Goal: Ask a question: Seek information or help from site administrators or community

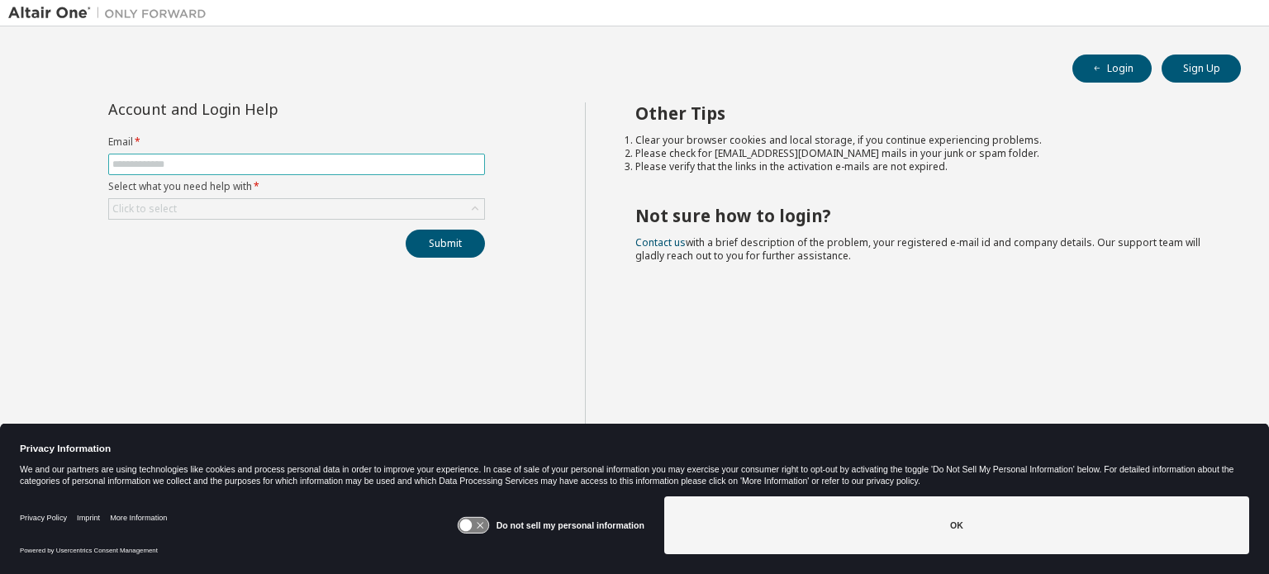
click at [128, 164] on input "text" at bounding box center [296, 164] width 369 height 13
type input "**********"
click at [145, 207] on div "Click to select" at bounding box center [144, 208] width 64 height 13
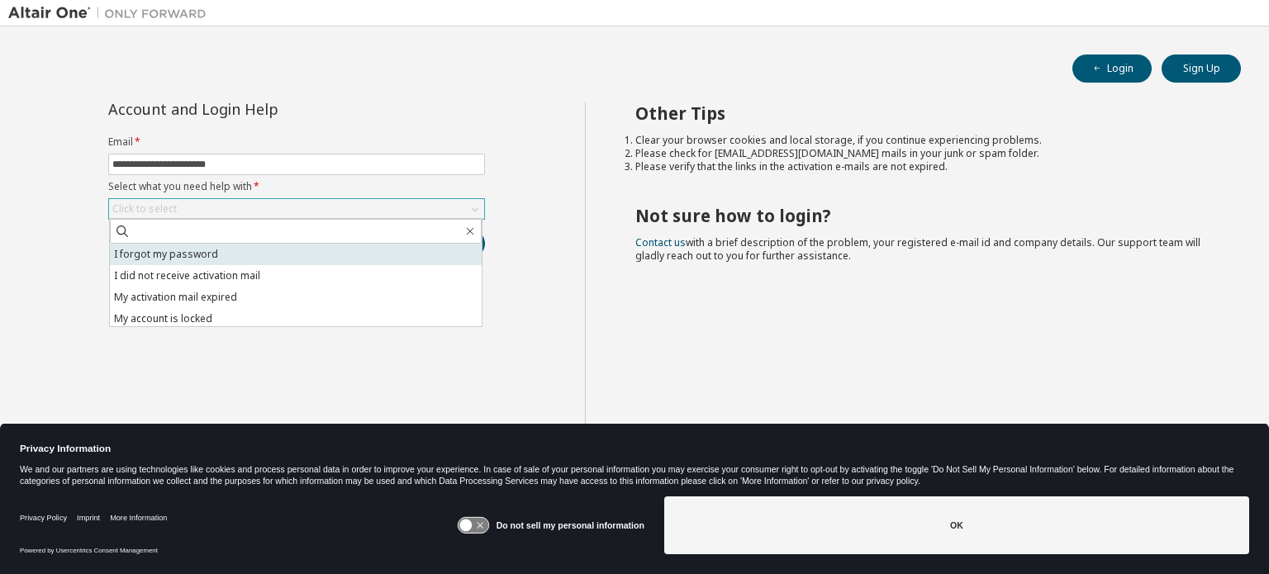
click at [163, 254] on li "I forgot my password" at bounding box center [296, 254] width 372 height 21
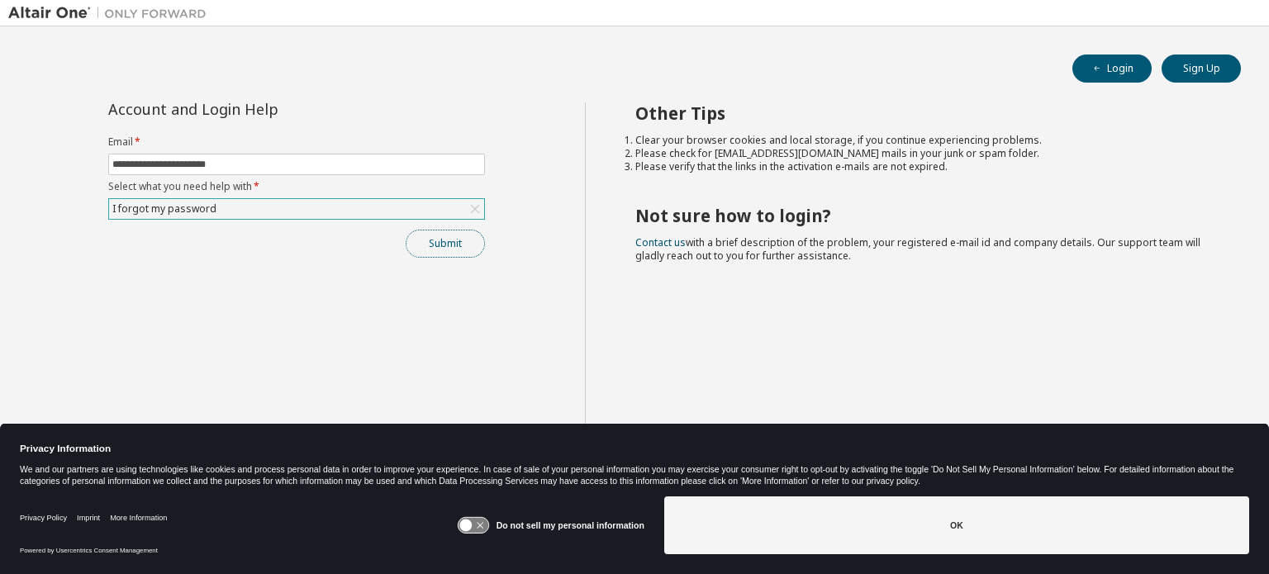
click at [445, 245] on button "Submit" at bounding box center [445, 244] width 79 height 28
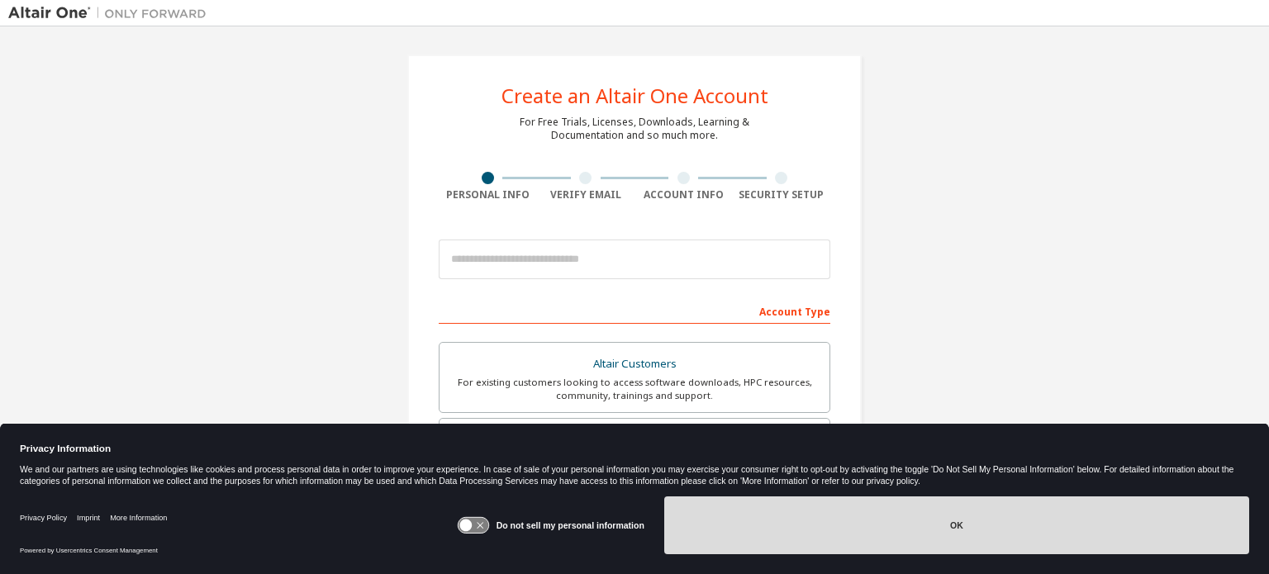
click at [991, 513] on button "OK" at bounding box center [956, 526] width 585 height 58
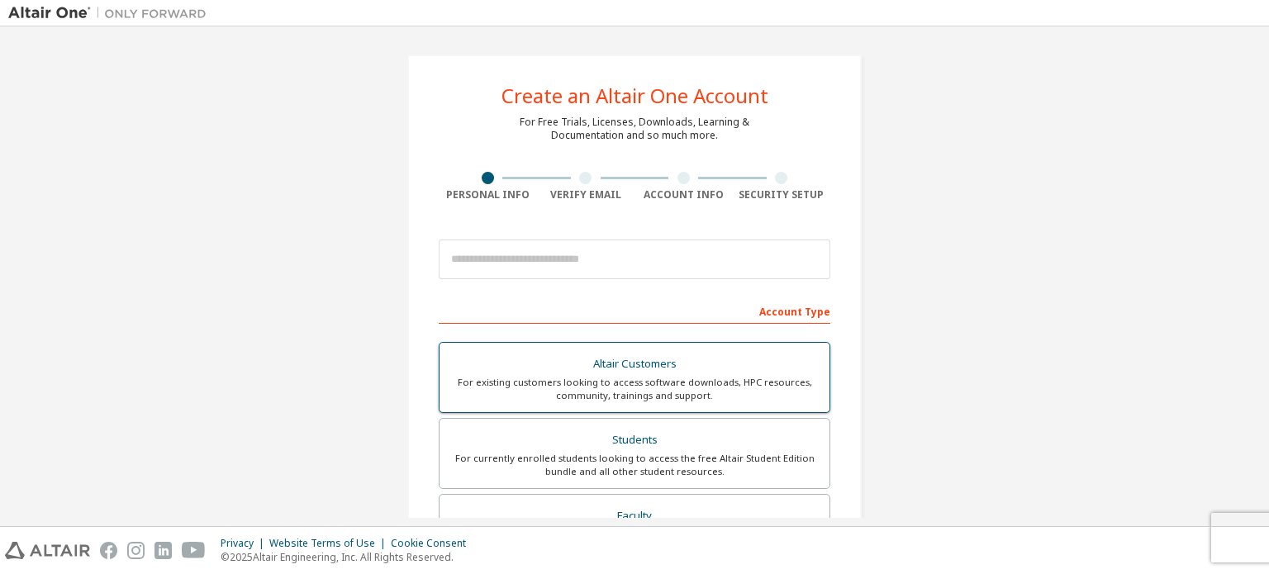
click at [612, 360] on div "Altair Customers" at bounding box center [635, 364] width 370 height 23
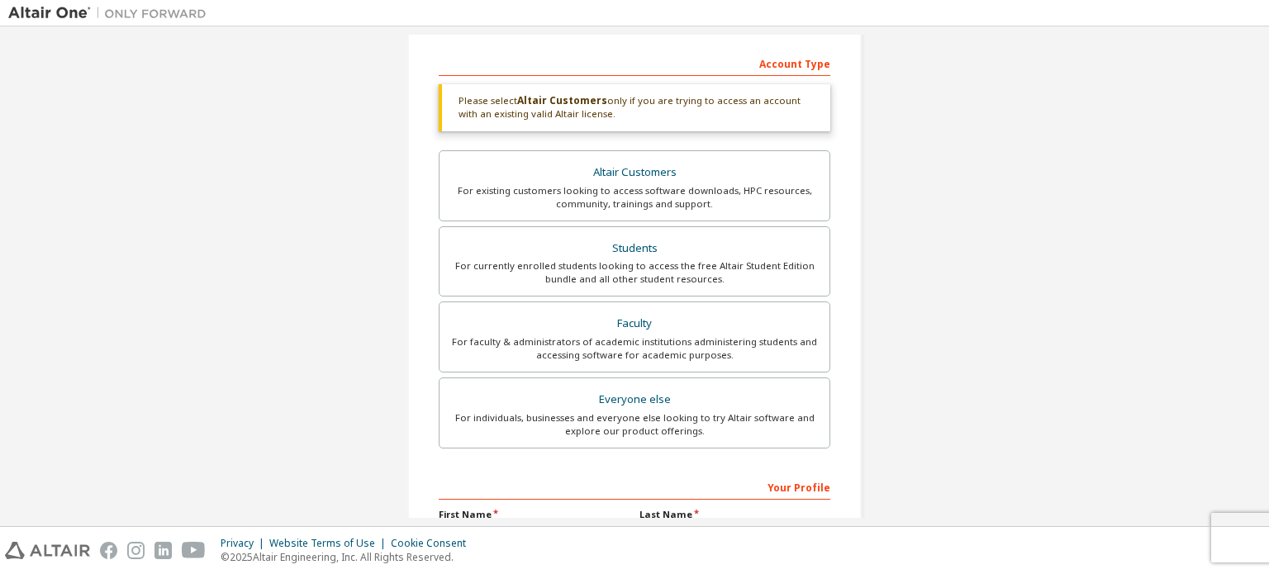
scroll to position [413, 0]
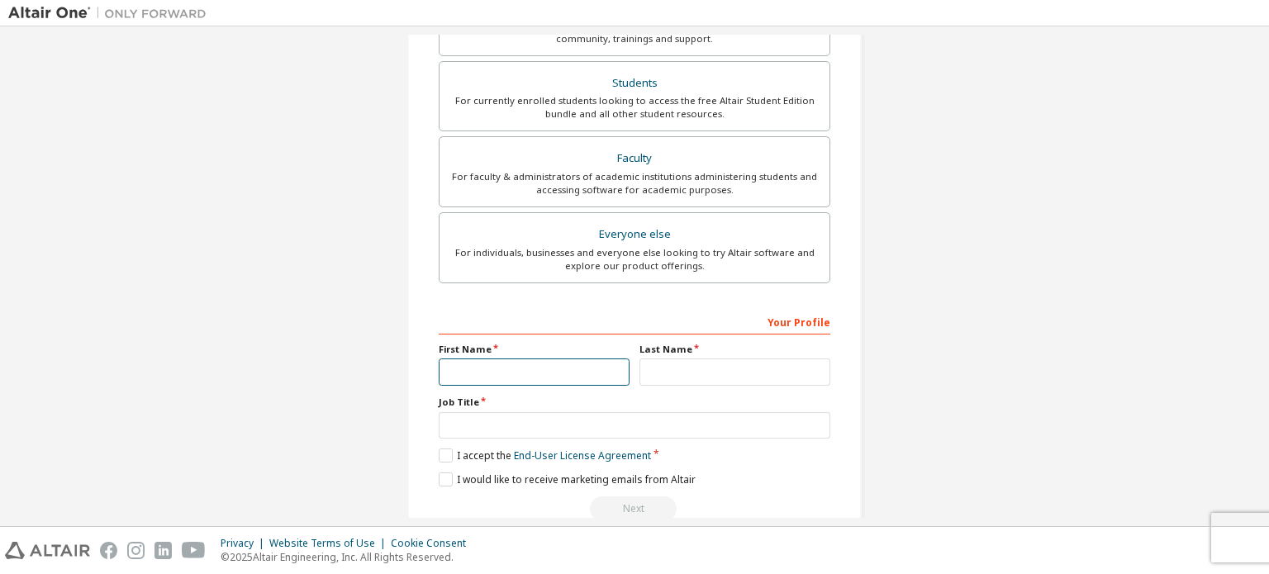
click at [461, 369] on input "text" at bounding box center [534, 372] width 191 height 27
type input "******"
click at [665, 376] on input "text" at bounding box center [735, 372] width 191 height 27
type input "**********"
click at [413, 414] on div "Create an Altair One Account For Free Trials, Licenses, Downloads, Learning & D…" at bounding box center [634, 87] width 455 height 892
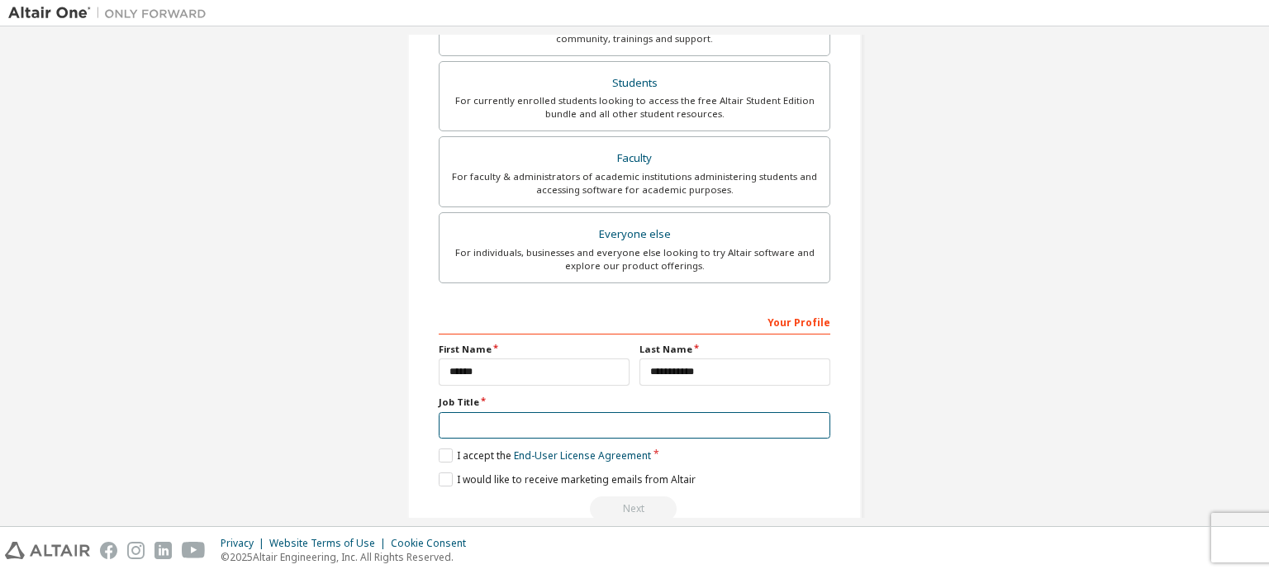
drag, startPoint x: 450, startPoint y: 419, endPoint x: 459, endPoint y: 418, distance: 9.1
click at [450, 419] on input "text" at bounding box center [635, 425] width 392 height 27
click at [440, 451] on label "I accept the End-User License Agreement" at bounding box center [545, 456] width 212 height 14
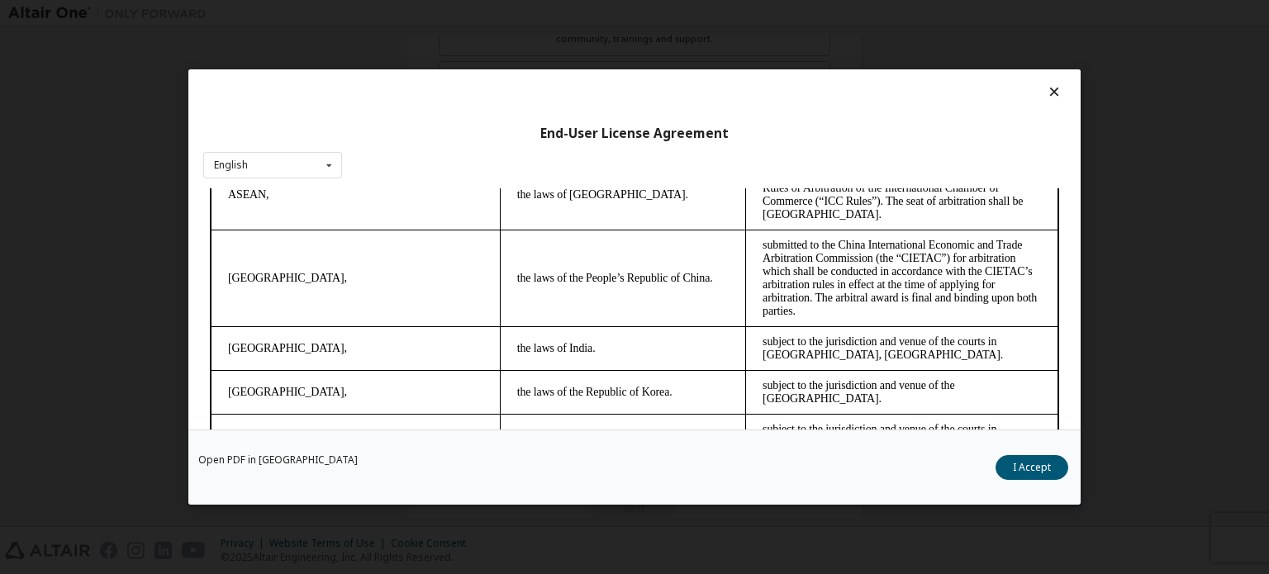
scroll to position [4653, 0]
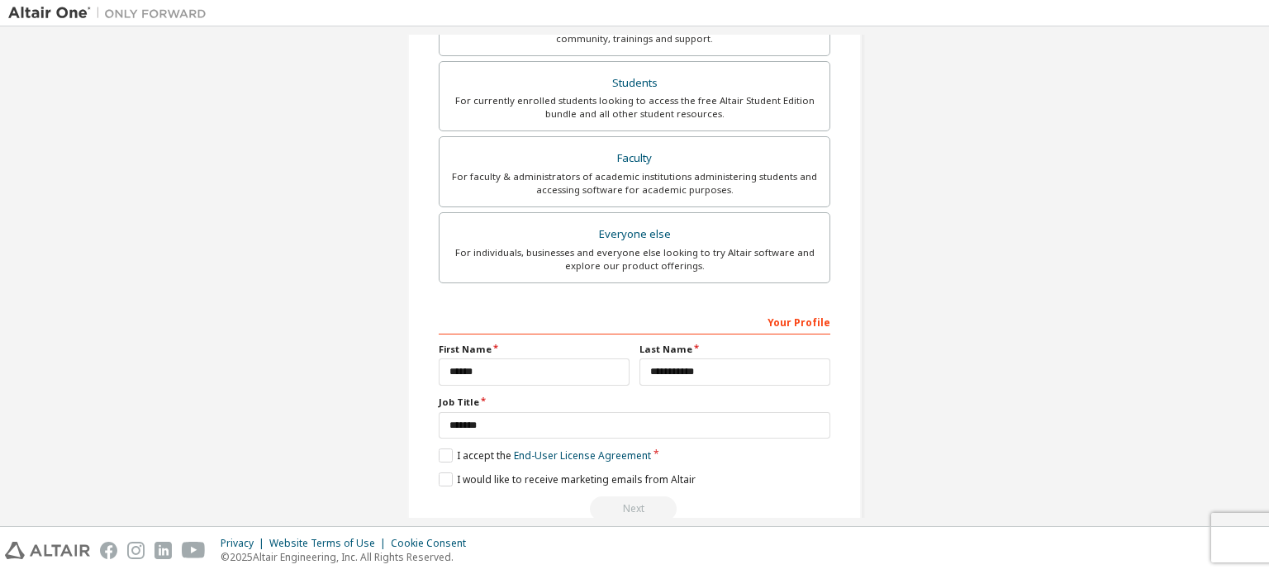
scroll to position [445, 0]
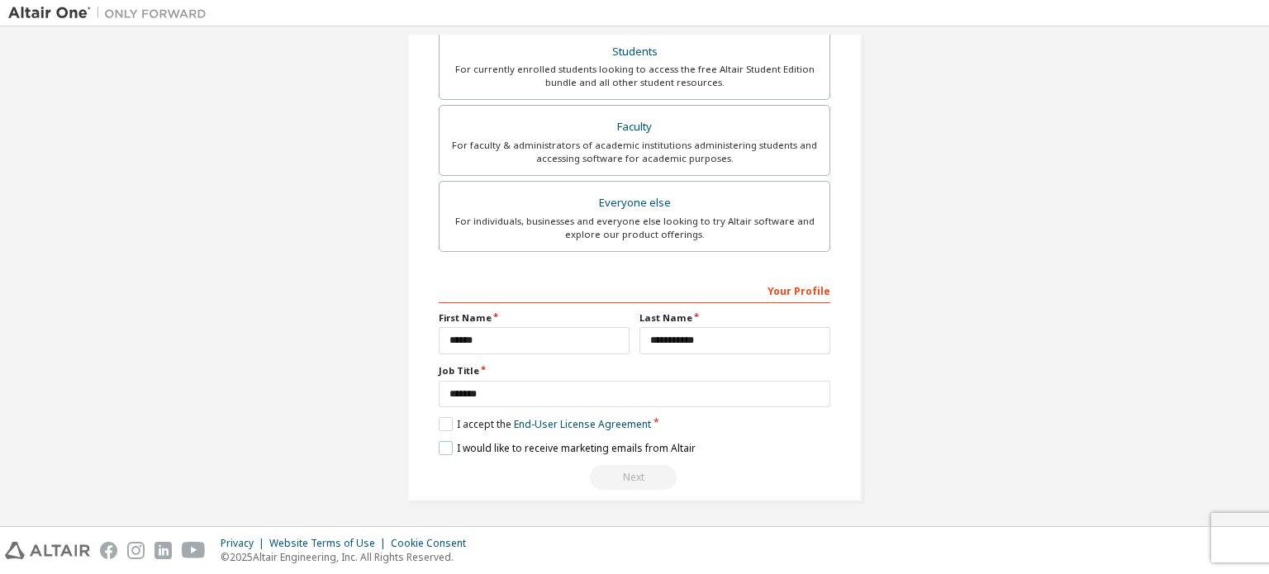
click at [445, 444] on label "I would like to receive marketing emails from Altair" at bounding box center [567, 448] width 257 height 14
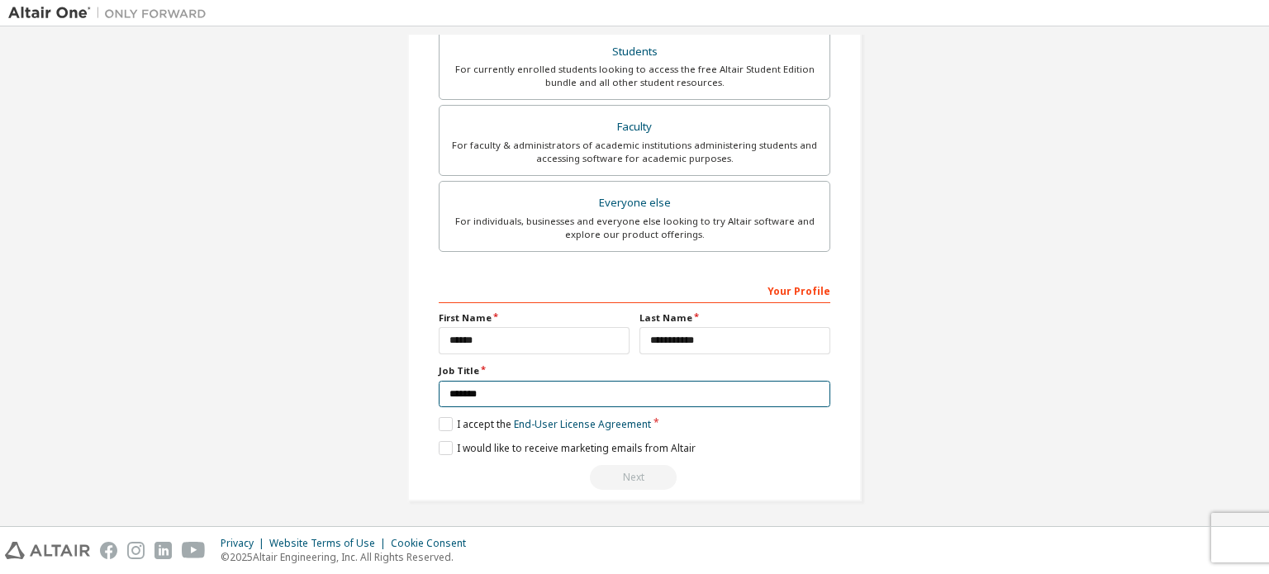
drag, startPoint x: 548, startPoint y: 398, endPoint x: 326, endPoint y: 409, distance: 221.7
click at [326, 406] on div "Create an Altair One Account For Free Trials, Licenses, Downloads, Learning & D…" at bounding box center [634, 55] width 1253 height 931
type input "********"
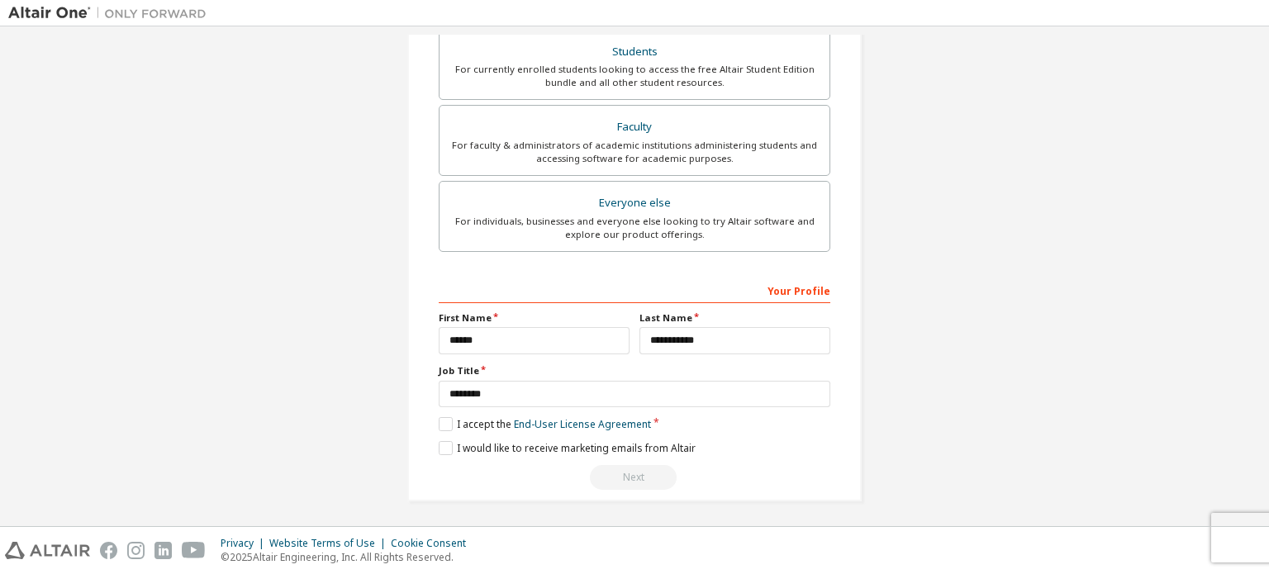
click at [787, 459] on div "**********" at bounding box center [635, 384] width 392 height 214
click at [620, 465] on div "Next" at bounding box center [635, 477] width 392 height 25
click at [612, 424] on link "End-User License Agreement" at bounding box center [582, 424] width 137 height 14
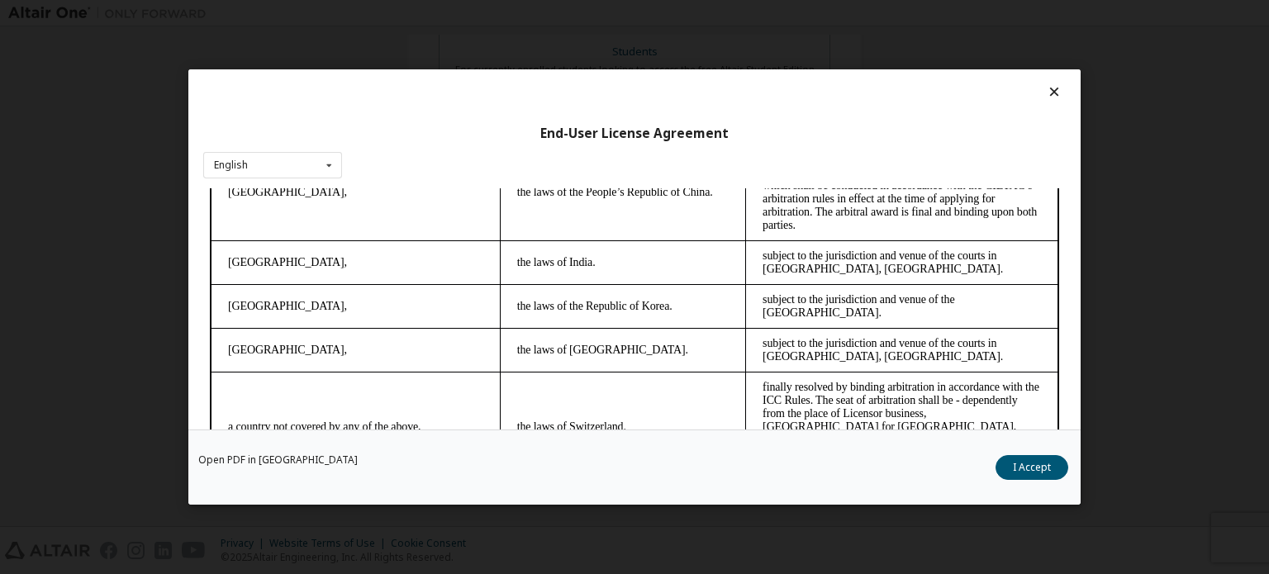
scroll to position [4653, 0]
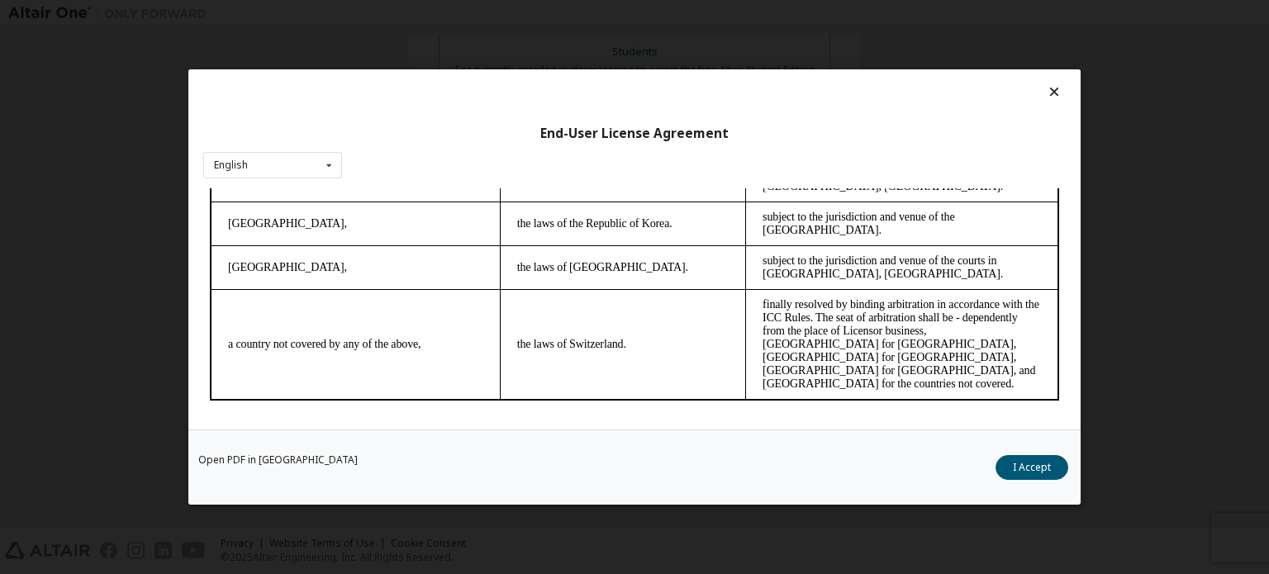
drag, startPoint x: 1049, startPoint y: 206, endPoint x: 1241, endPoint y: 642, distance: 477.0
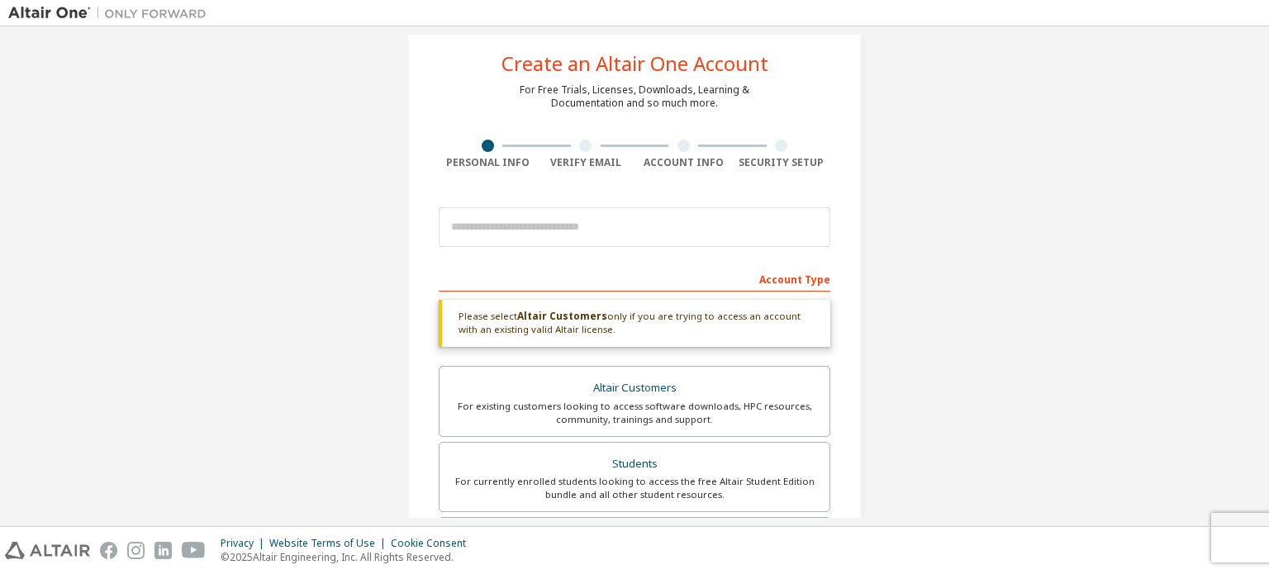
scroll to position [198, 0]
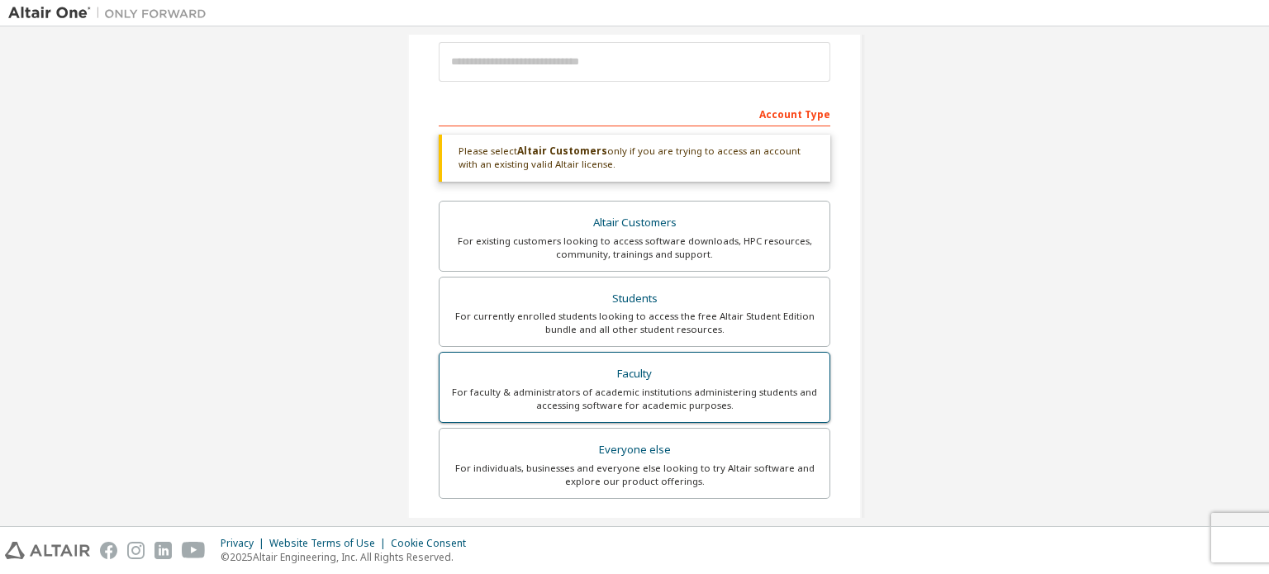
click at [659, 387] on div "For faculty & administrators of academic institutions administering students an…" at bounding box center [635, 399] width 370 height 26
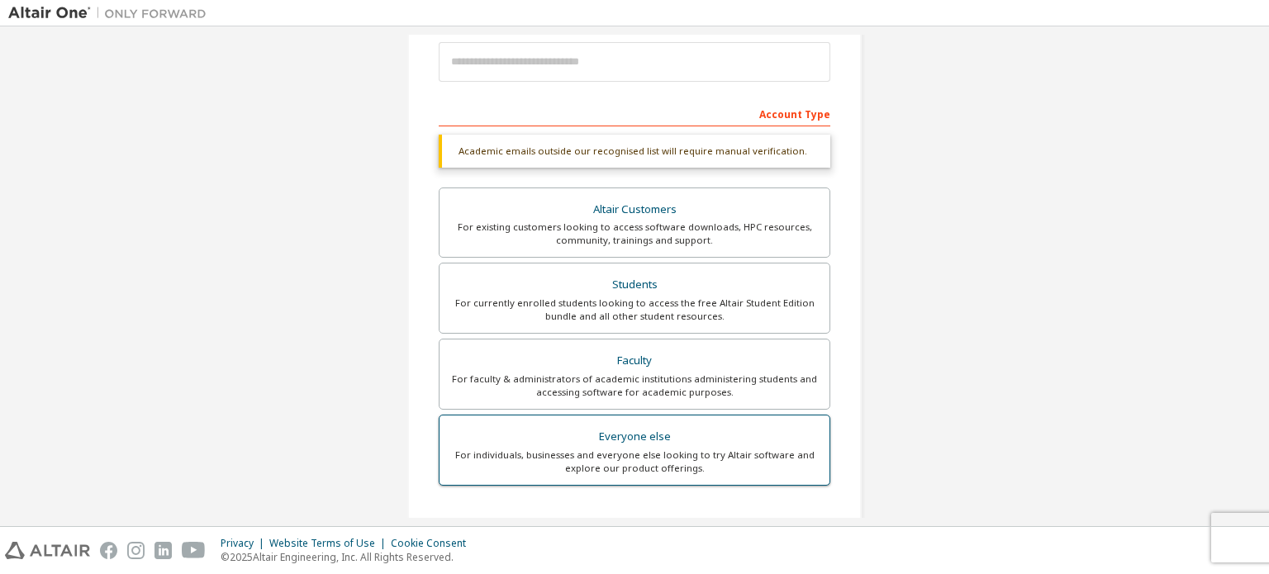
click at [654, 431] on div "Everyone else" at bounding box center [635, 437] width 370 height 23
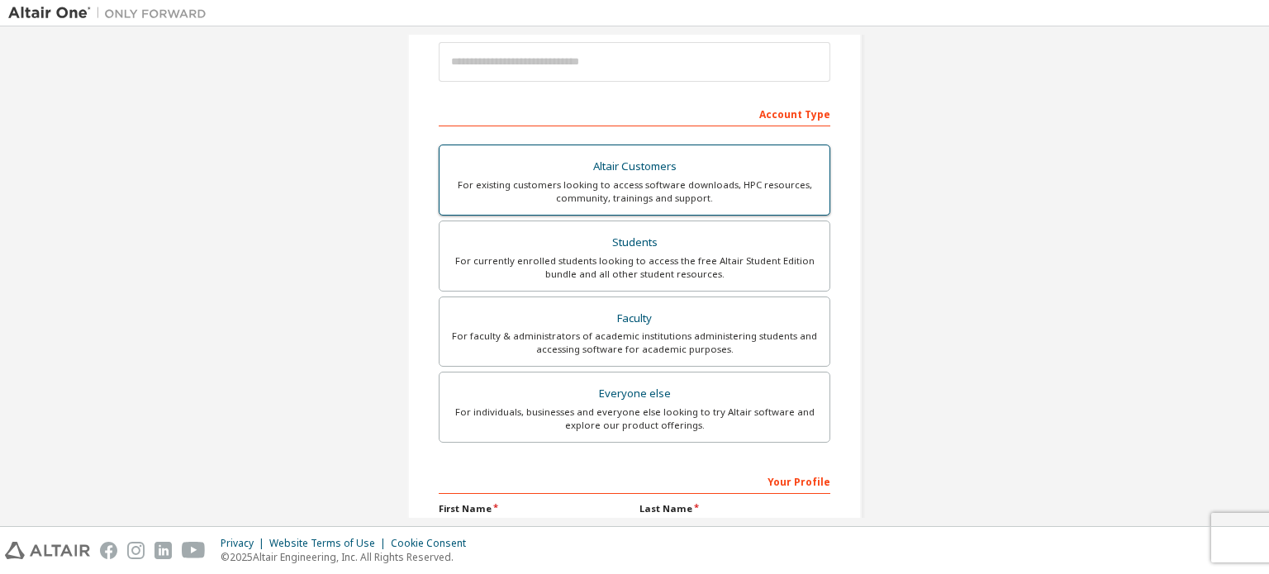
click at [606, 184] on div "For existing customers looking to access software downloads, HPC resources, com…" at bounding box center [635, 192] width 370 height 26
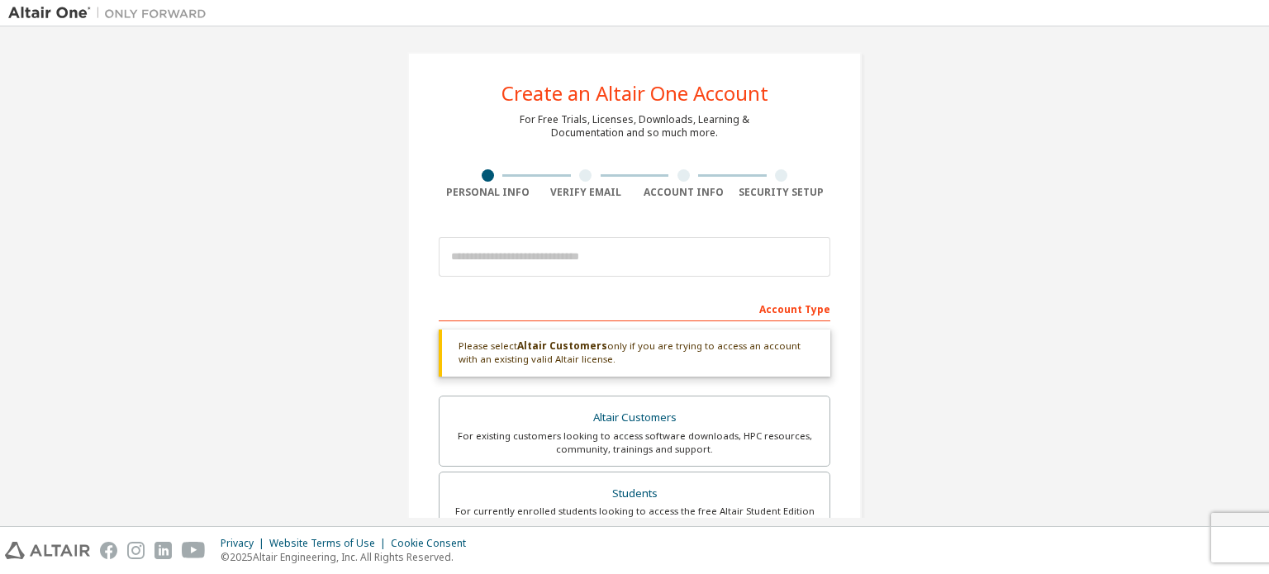
scroll to position [0, 0]
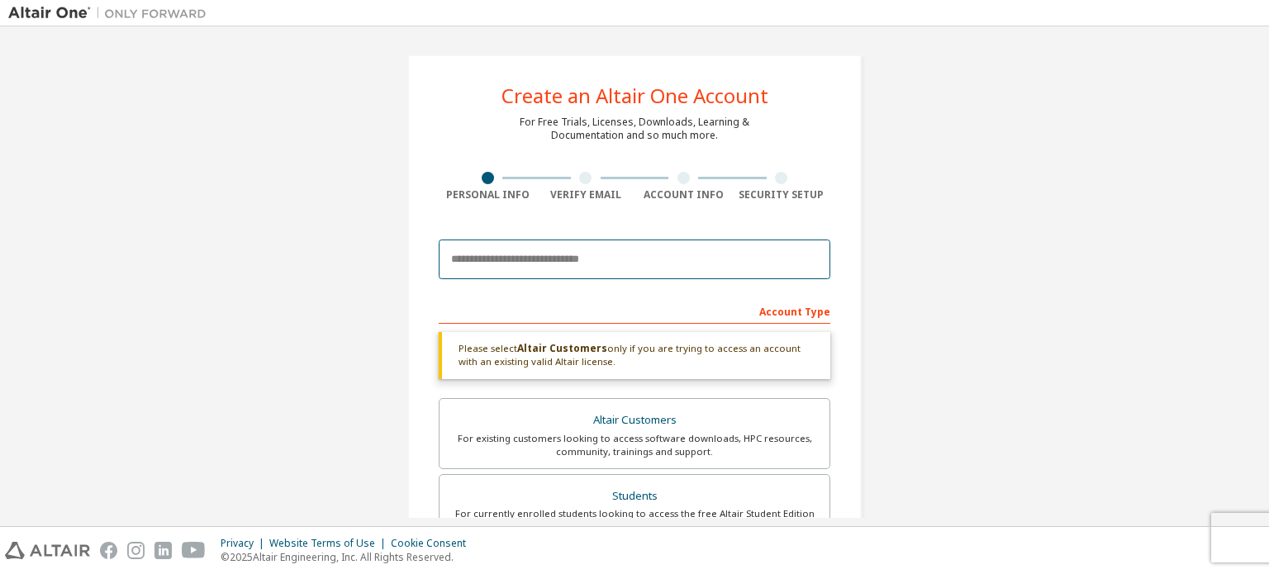
click at [525, 257] on input "email" at bounding box center [635, 260] width 392 height 40
type input "**********"
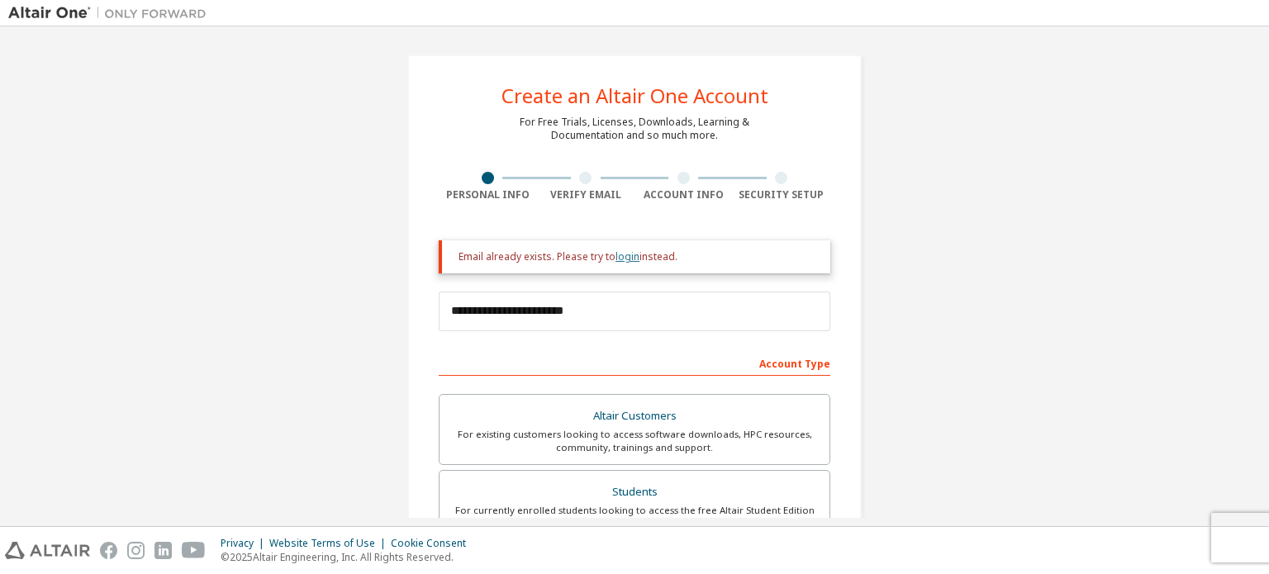
click at [627, 260] on link "login" at bounding box center [628, 257] width 24 height 14
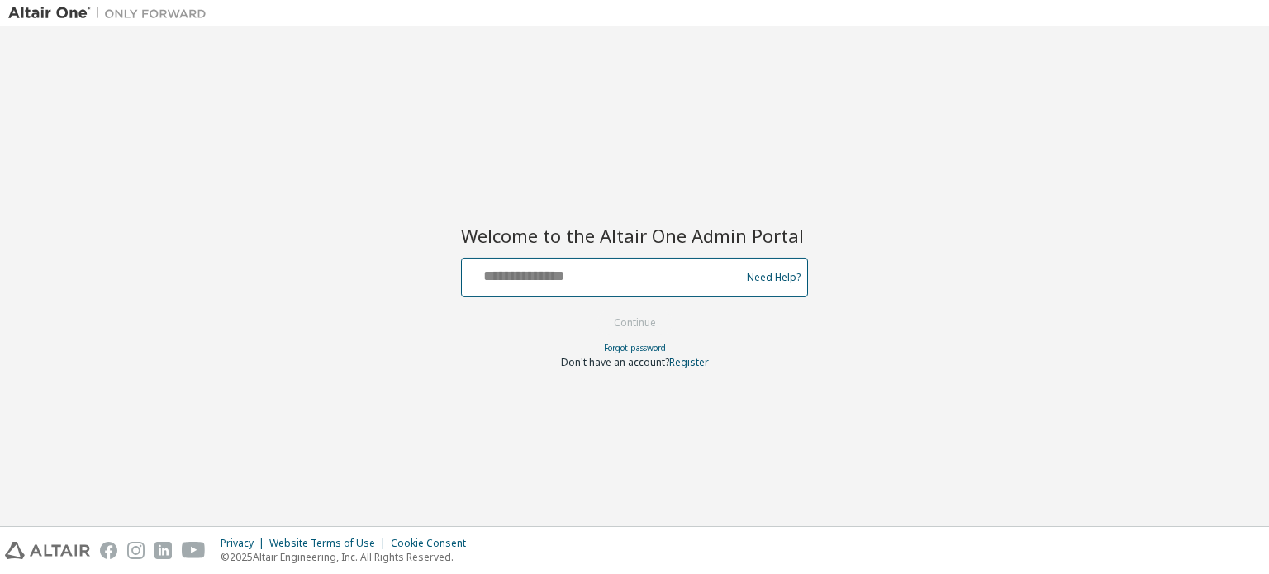
click at [480, 277] on input "text" at bounding box center [604, 274] width 270 height 24
click at [847, 99] on div "Welcome to the Altair One Admin Portal Need Help? Please make sure that you pro…" at bounding box center [634, 276] width 1253 height 483
click at [510, 277] on input "text" at bounding box center [604, 274] width 270 height 24
type input "**********"
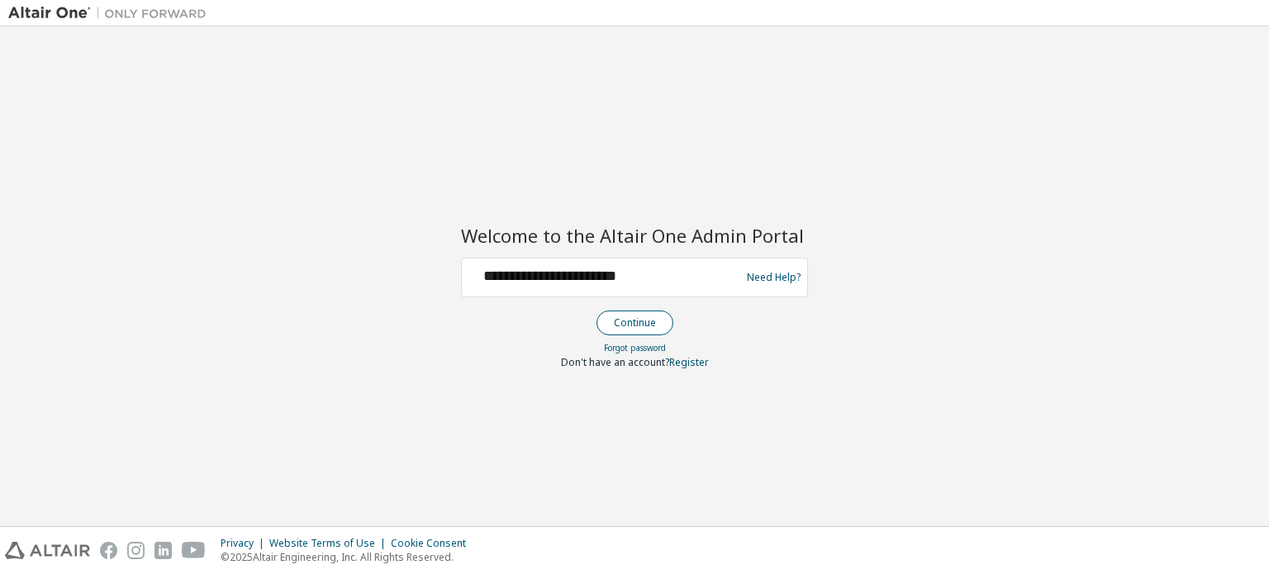
click at [633, 322] on button "Continue" at bounding box center [635, 323] width 77 height 25
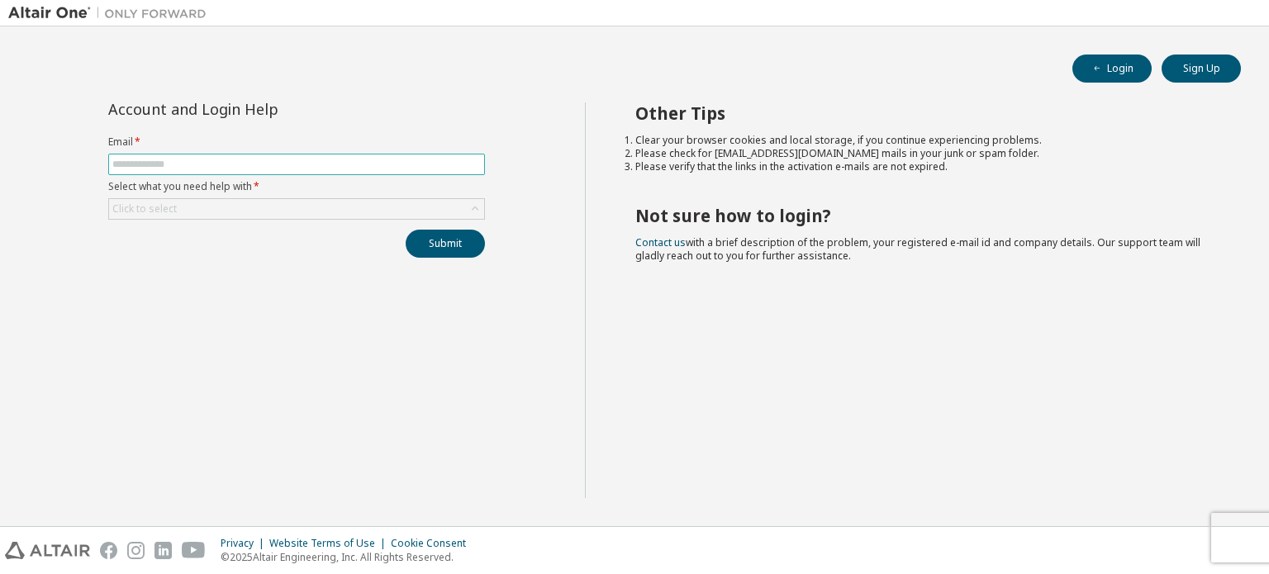
click at [150, 160] on input "text" at bounding box center [296, 164] width 369 height 13
type input "**********"
click at [199, 205] on div "Click to select" at bounding box center [296, 209] width 375 height 20
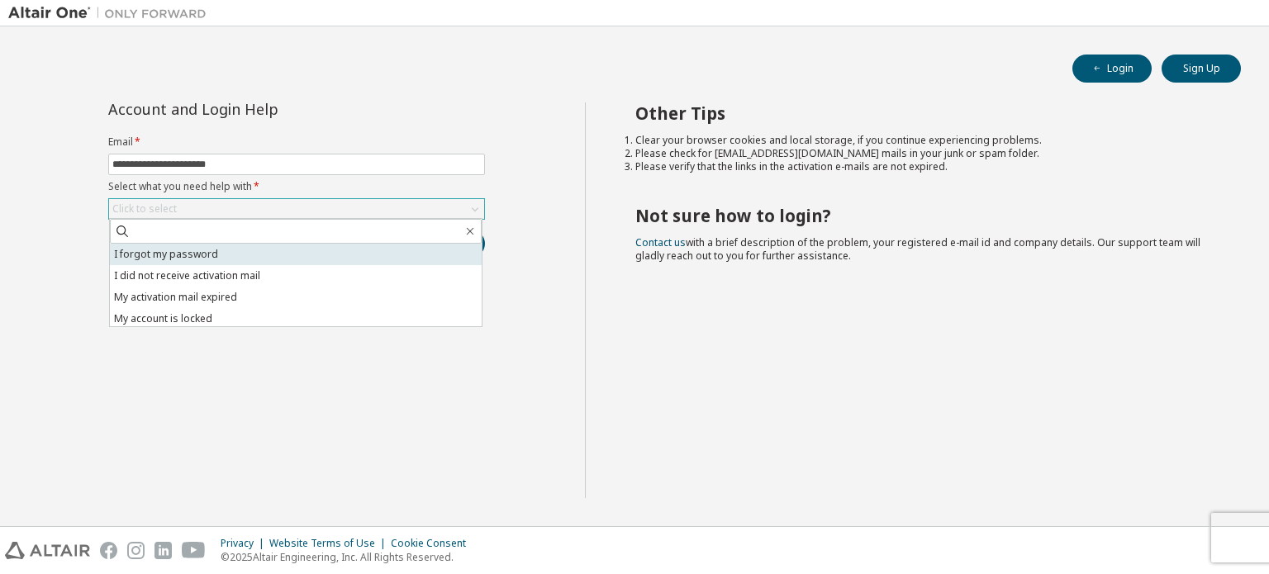
click at [150, 250] on li "I forgot my password" at bounding box center [296, 254] width 372 height 21
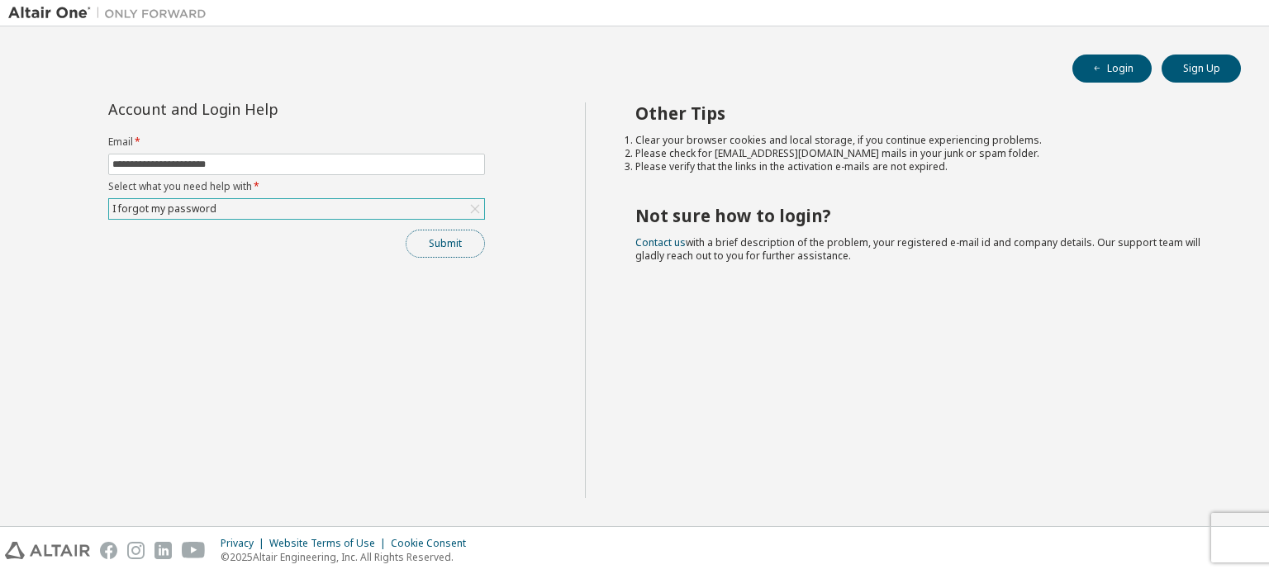
click at [442, 242] on button "Submit" at bounding box center [445, 244] width 79 height 28
click at [431, 161] on input "text" at bounding box center [296, 164] width 369 height 13
type input "**********"
click at [258, 211] on div "Click to select" at bounding box center [296, 209] width 375 height 20
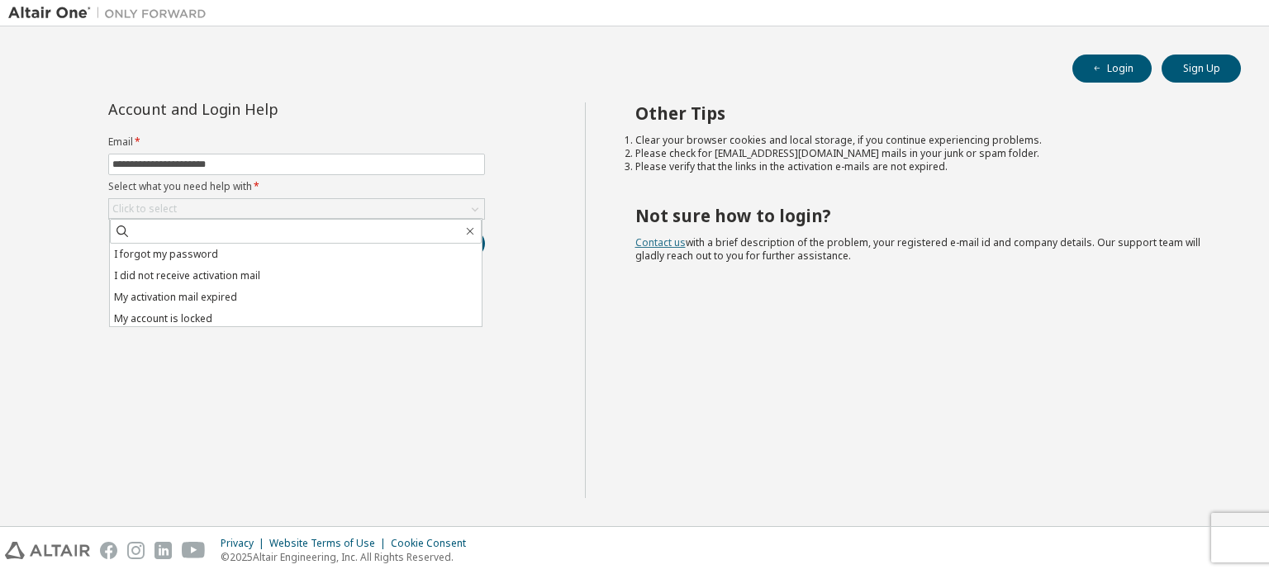
click at [649, 240] on link "Contact us" at bounding box center [661, 243] width 50 height 14
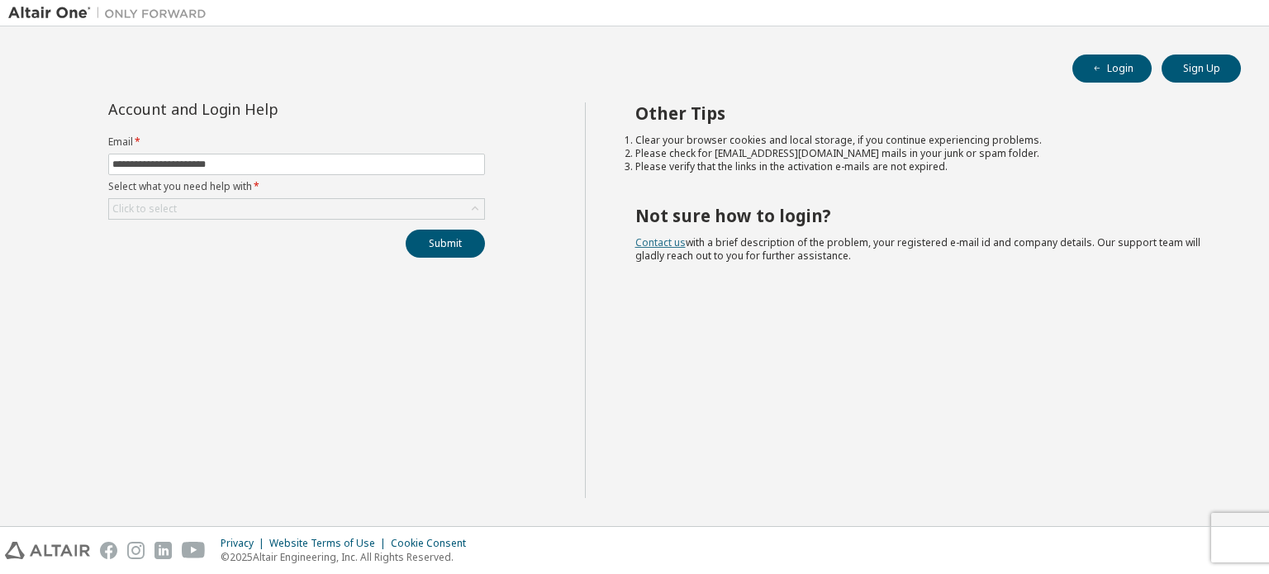
click at [655, 242] on link "Contact us" at bounding box center [661, 243] width 50 height 14
click at [653, 244] on link "Contact us" at bounding box center [661, 243] width 50 height 14
click at [340, 211] on div "Click to select" at bounding box center [296, 209] width 375 height 20
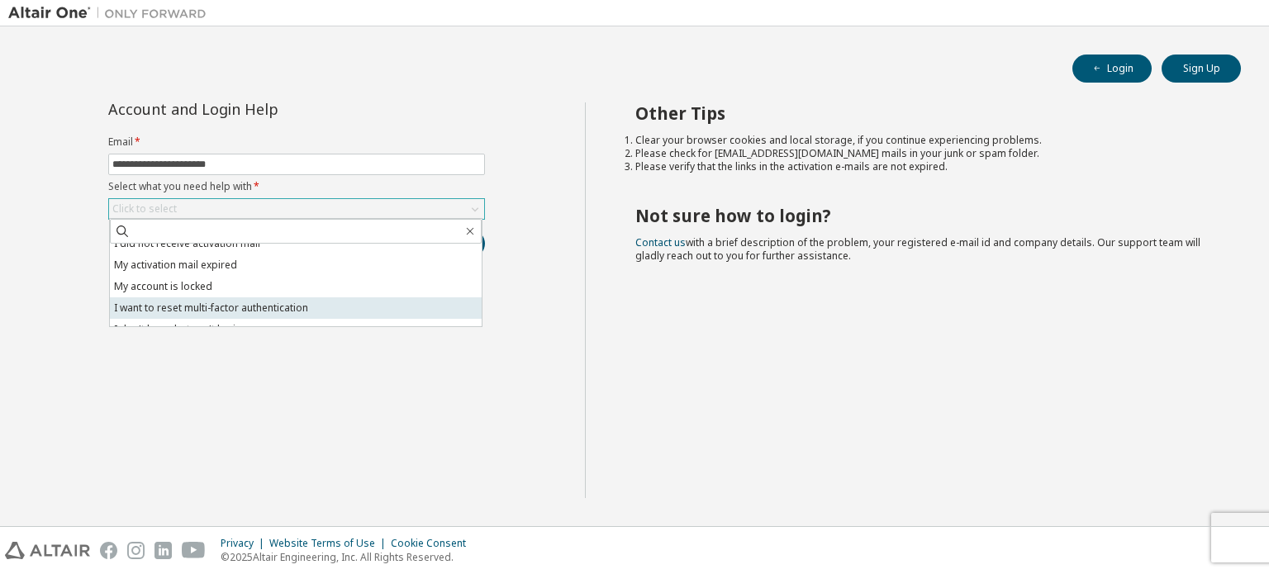
scroll to position [46, 0]
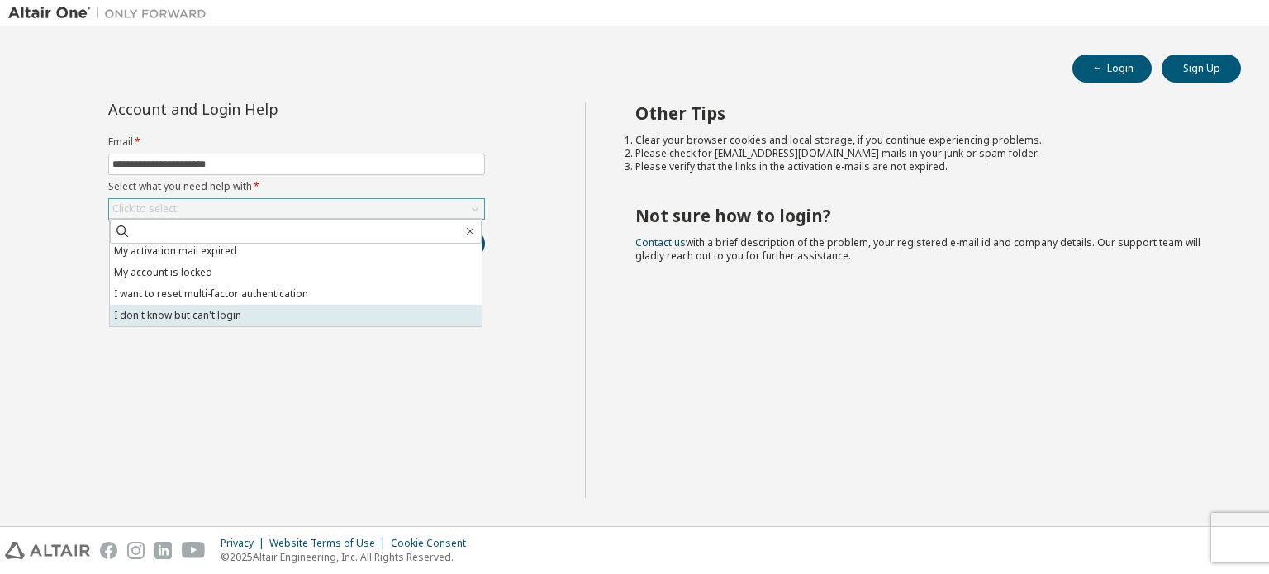
click at [165, 320] on li "I don't know but can't login" at bounding box center [296, 315] width 372 height 21
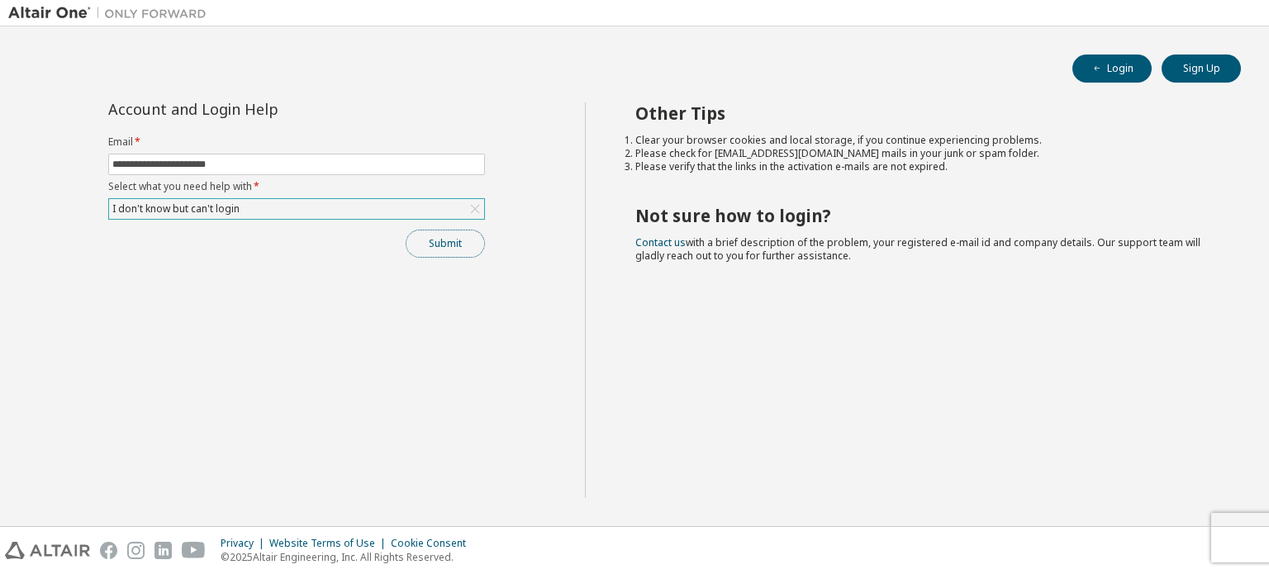
click at [455, 244] on button "Submit" at bounding box center [445, 244] width 79 height 28
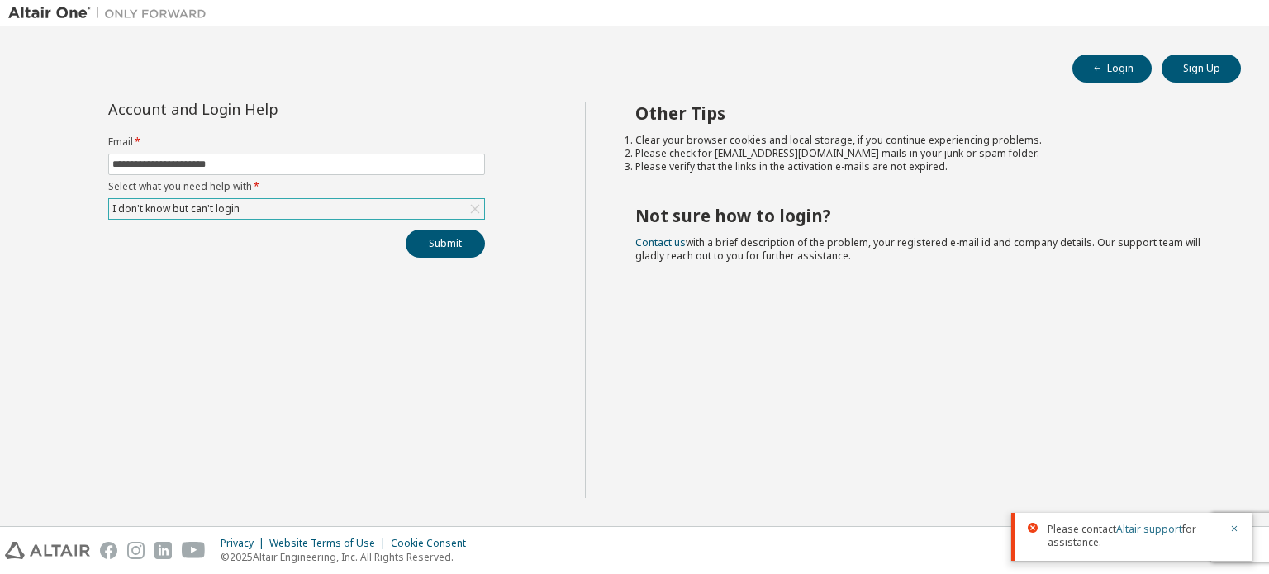
click at [1149, 528] on link "Altair support" at bounding box center [1150, 529] width 66 height 14
click at [1131, 531] on link "Altair support" at bounding box center [1150, 529] width 66 height 14
click at [1139, 529] on link "Altair support" at bounding box center [1150, 529] width 66 height 14
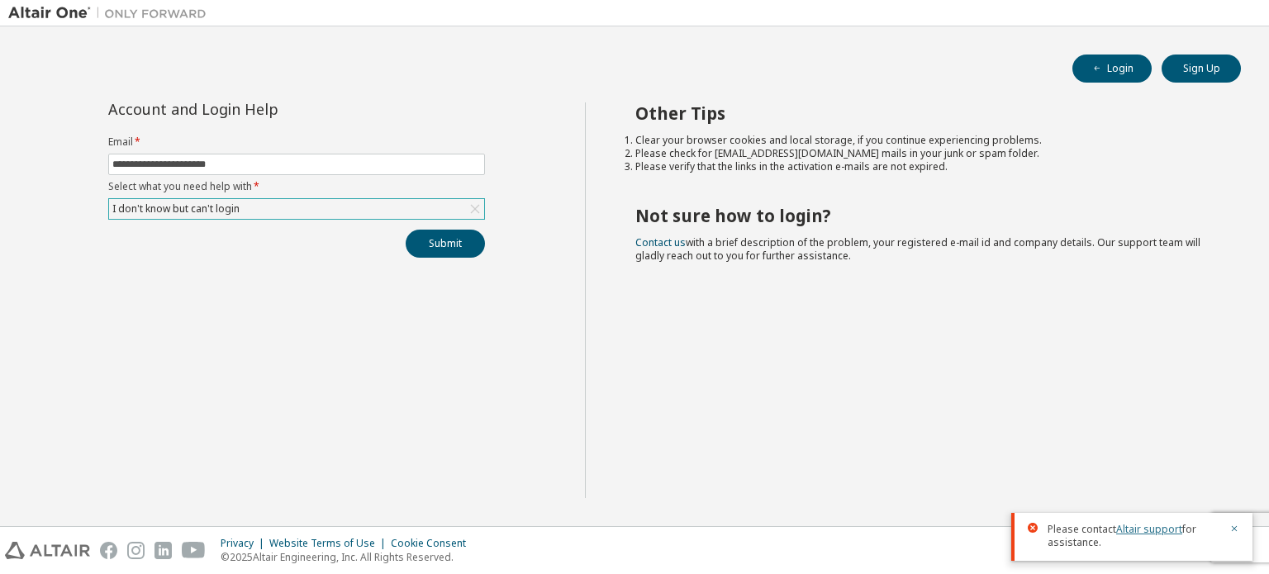
click at [1139, 529] on link "Altair support" at bounding box center [1150, 529] width 66 height 14
